Goal: Task Accomplishment & Management: Manage account settings

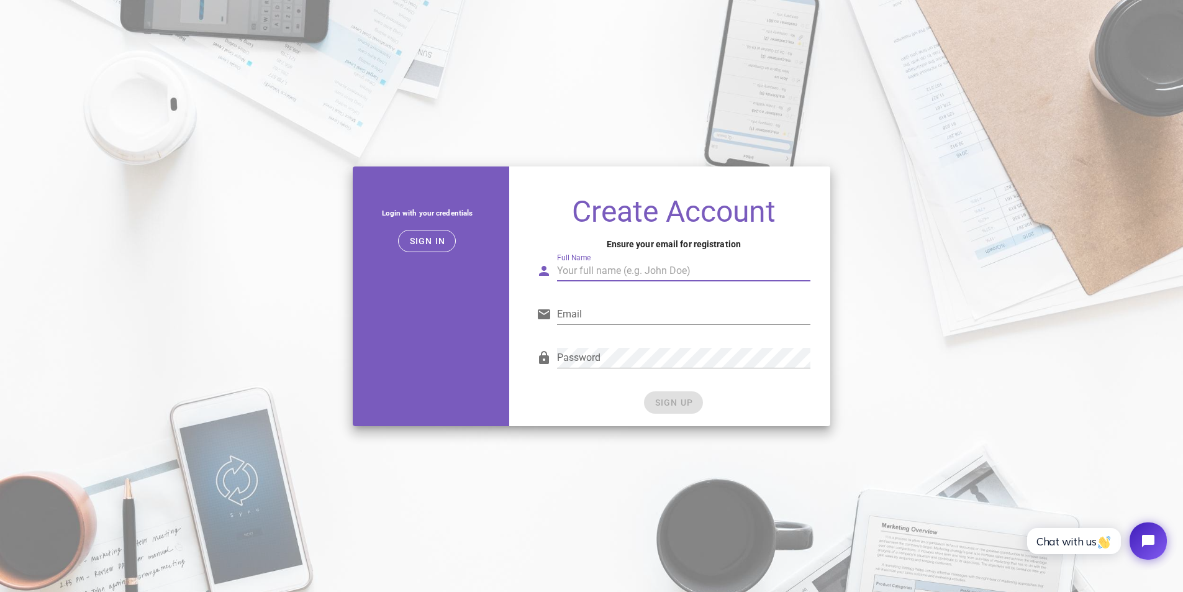
click at [633, 273] on input "Full Name" at bounding box center [683, 271] width 253 height 20
type input "[PERSON_NAME]"
click at [622, 314] on input "Email" at bounding box center [683, 314] width 253 height 20
type input "[EMAIL_ADDRESS][DOMAIN_NAME]"
click at [594, 352] on div "Password" at bounding box center [683, 358] width 253 height 20
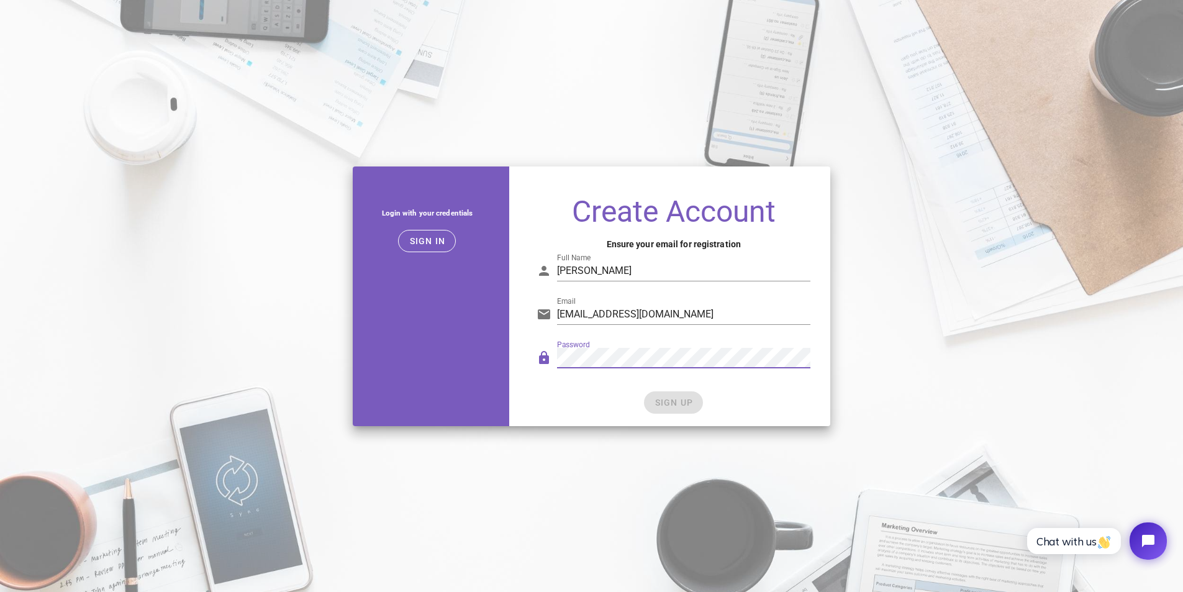
click at [679, 421] on div "Create Account Ensure your email for registration Full Name [PERSON_NAME] Email…" at bounding box center [674, 306] width 314 height 240
click at [674, 407] on span "SIGN UP" at bounding box center [673, 402] width 39 height 10
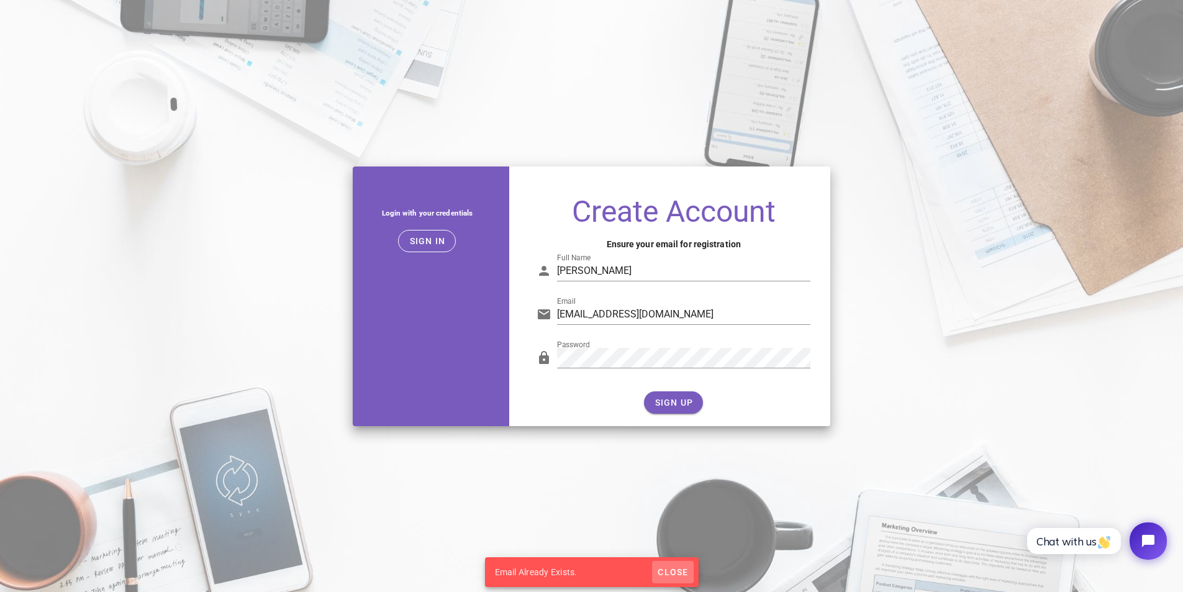
click at [676, 572] on span "Close" at bounding box center [672, 572] width 31 height 10
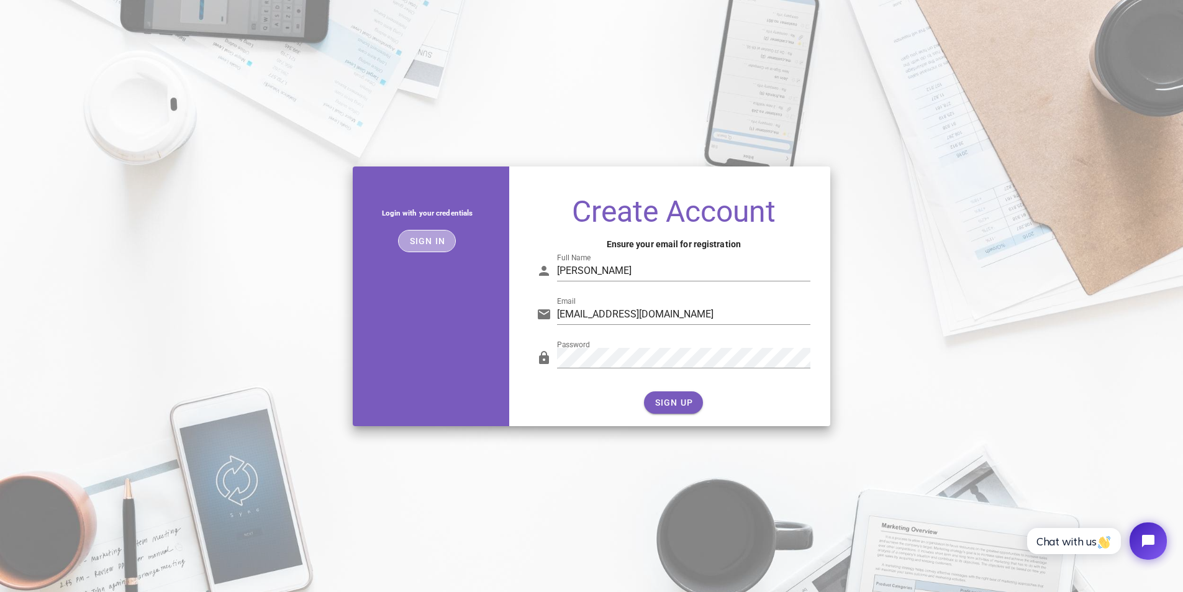
click at [438, 239] on span "Sign in" at bounding box center [427, 241] width 37 height 10
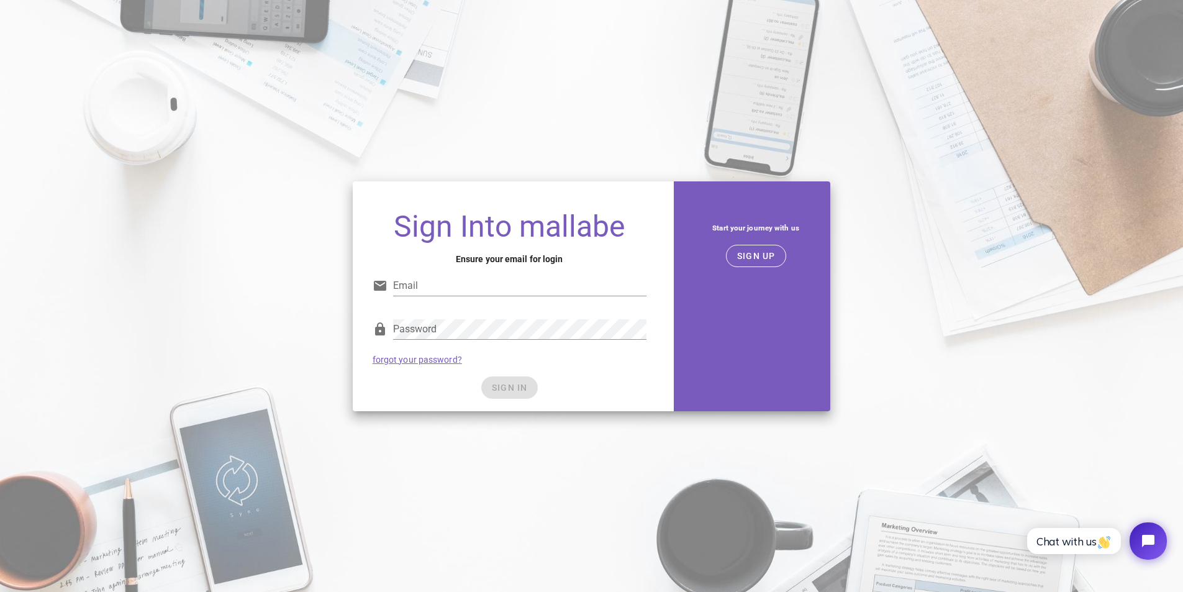
type input "[EMAIL_ADDRESS][DOMAIN_NAME]"
click at [422, 279] on input "[EMAIL_ADDRESS][DOMAIN_NAME]" at bounding box center [519, 286] width 253 height 20
click at [515, 388] on span "SIGN IN" at bounding box center [509, 388] width 37 height 10
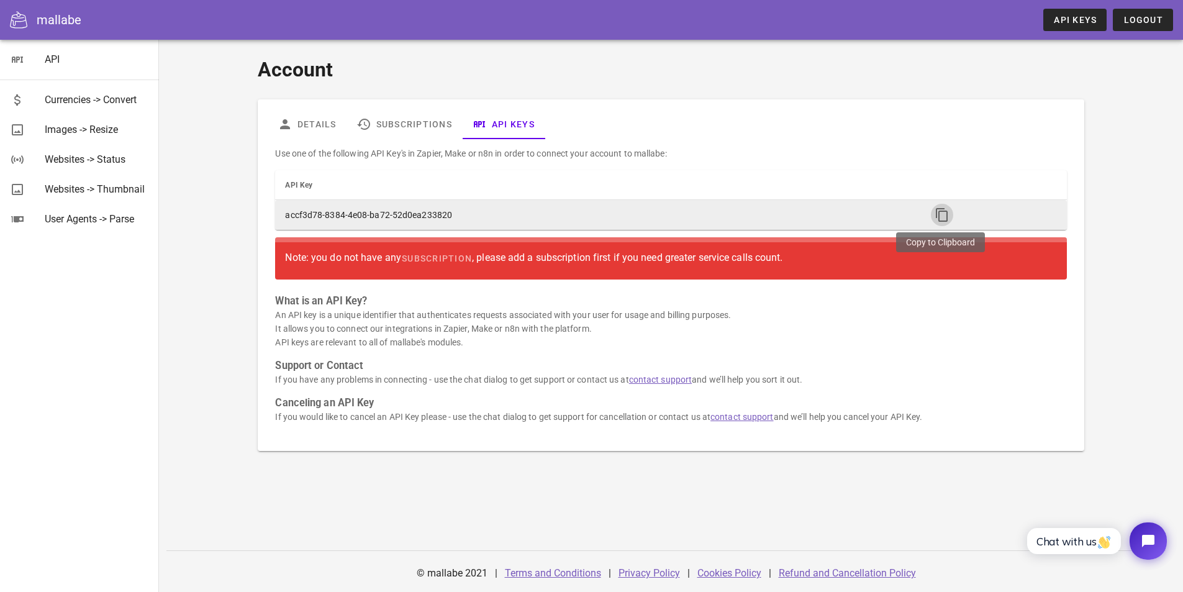
click at [935, 223] on button "button" at bounding box center [942, 215] width 22 height 22
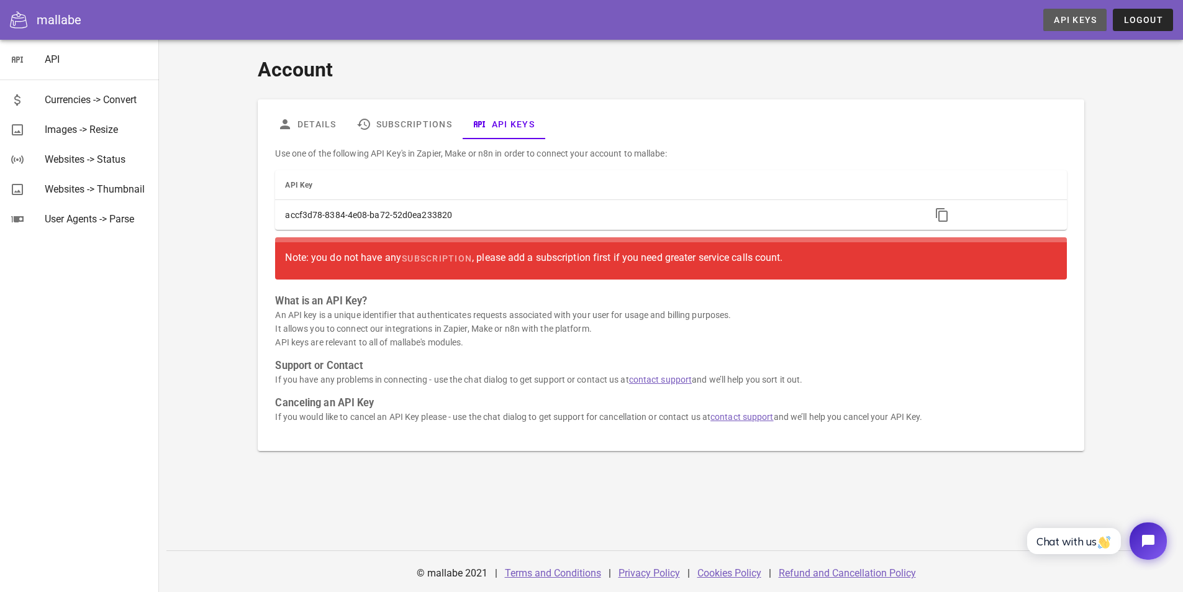
click at [1094, 22] on span "API Keys" at bounding box center [1074, 20] width 43 height 10
click at [432, 125] on link "Subscriptions" at bounding box center [405, 124] width 116 height 30
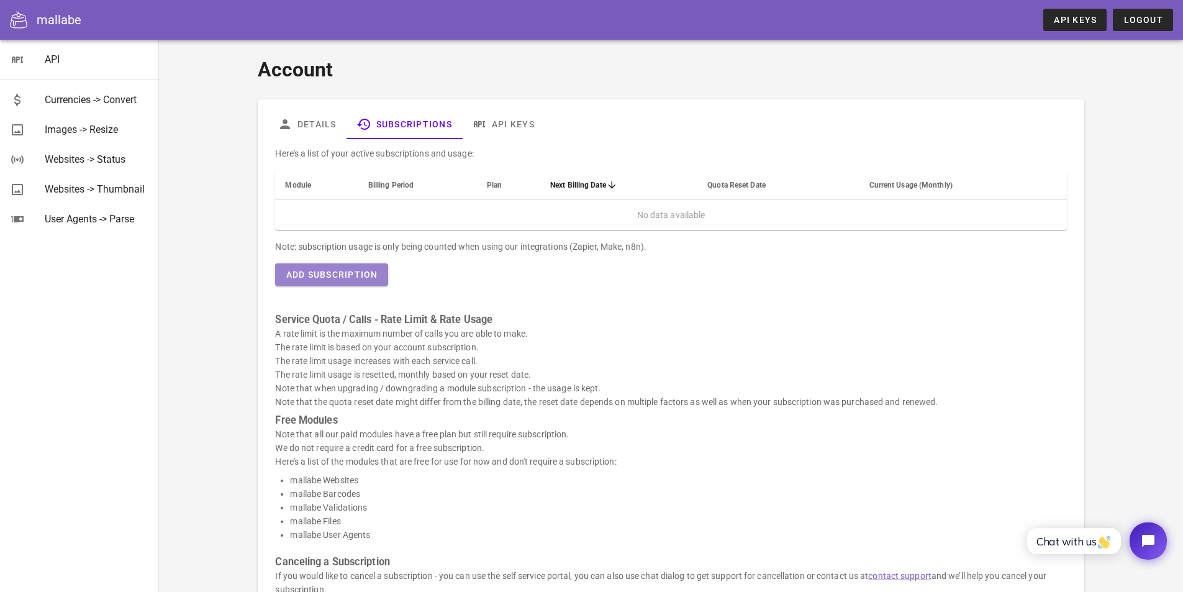
click at [353, 273] on span "Add Subscription" at bounding box center [331, 275] width 93 height 10
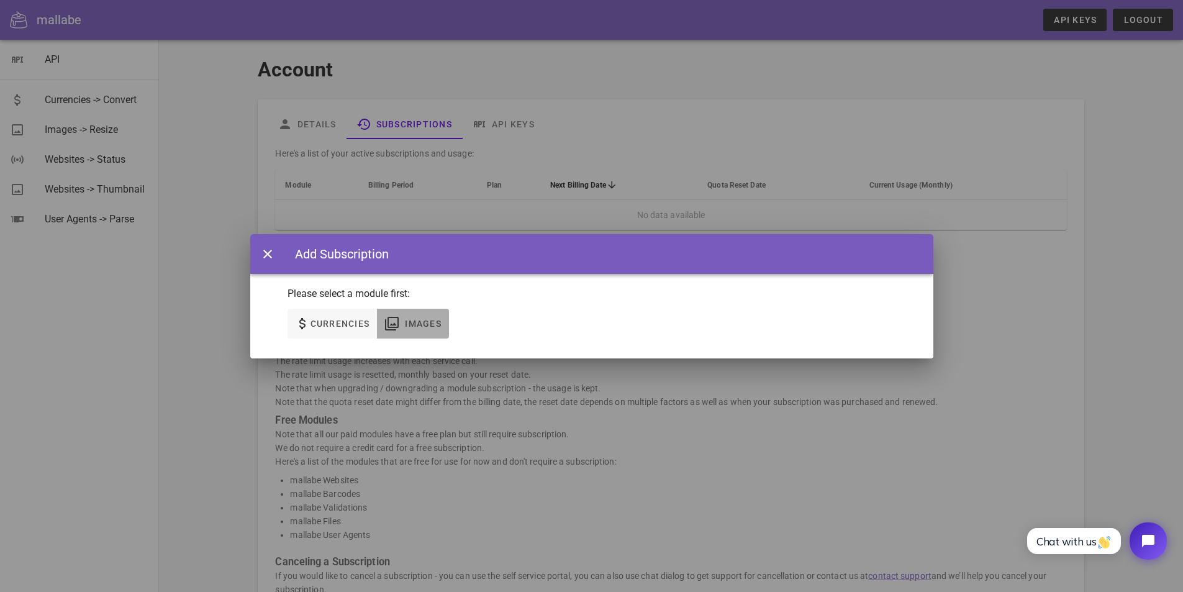
click at [426, 325] on span "Images" at bounding box center [422, 324] width 37 height 10
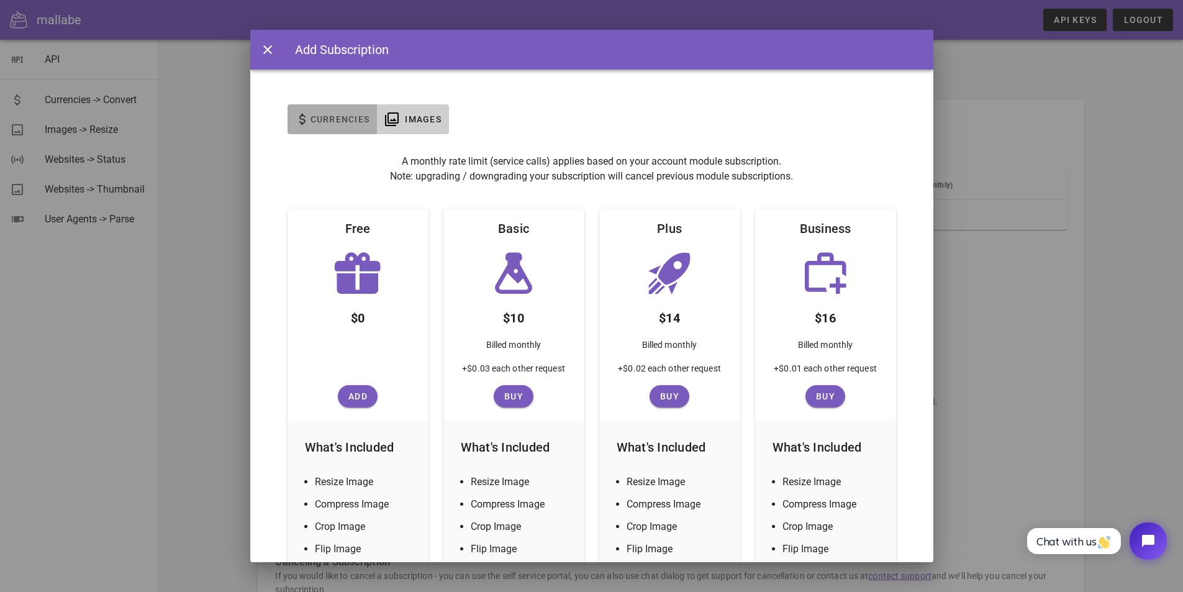
click at [337, 121] on span "Currencies" at bounding box center [340, 119] width 60 height 10
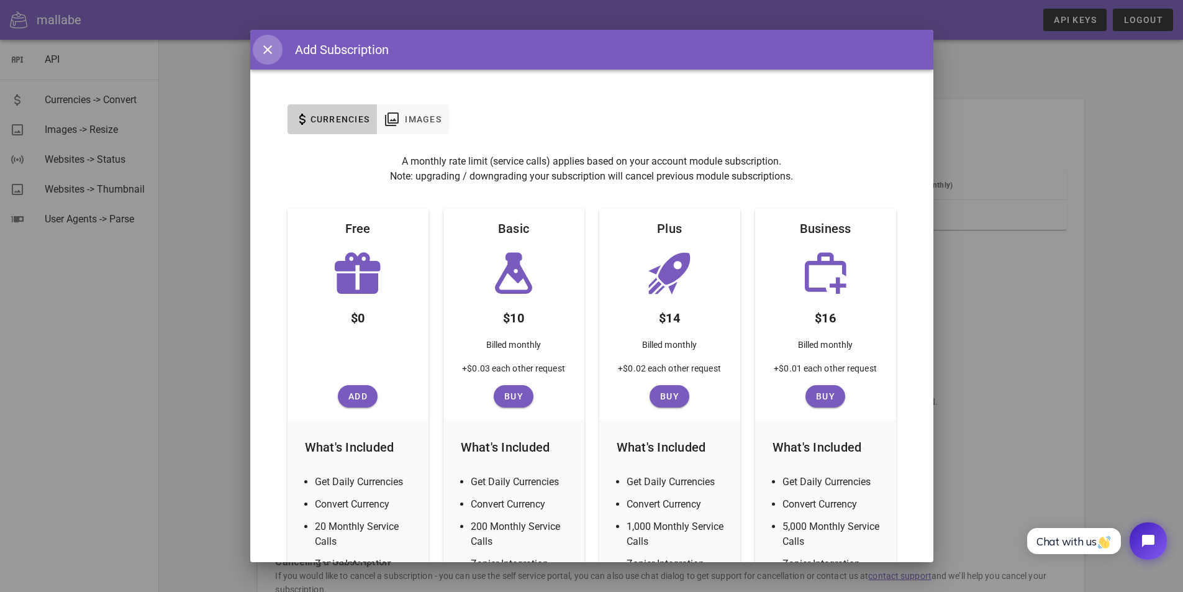
click at [263, 52] on icon "button" at bounding box center [267, 49] width 15 height 15
